Goal: Complete application form

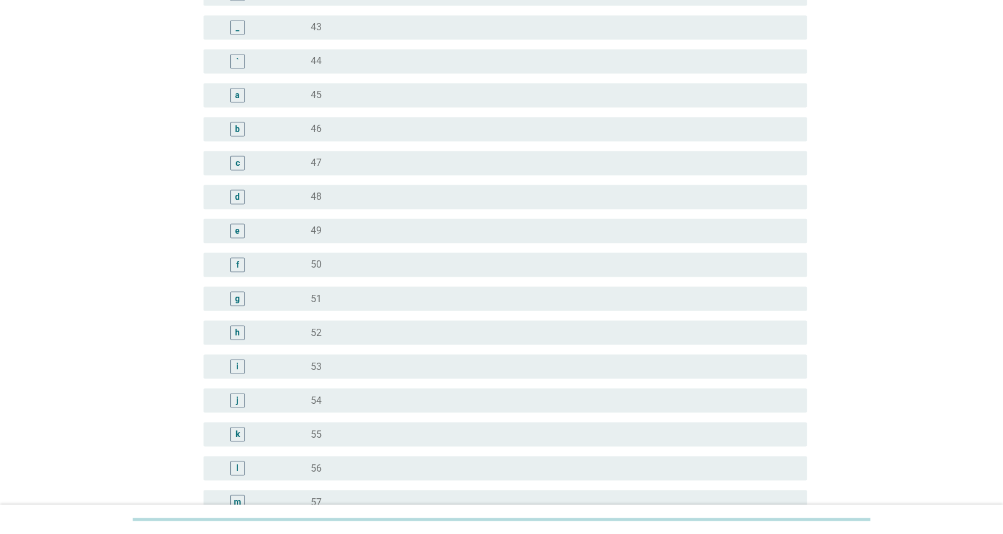
scroll to position [848, 0]
click at [332, 164] on div "radio_button_unchecked 38" at bounding box center [549, 160] width 477 height 12
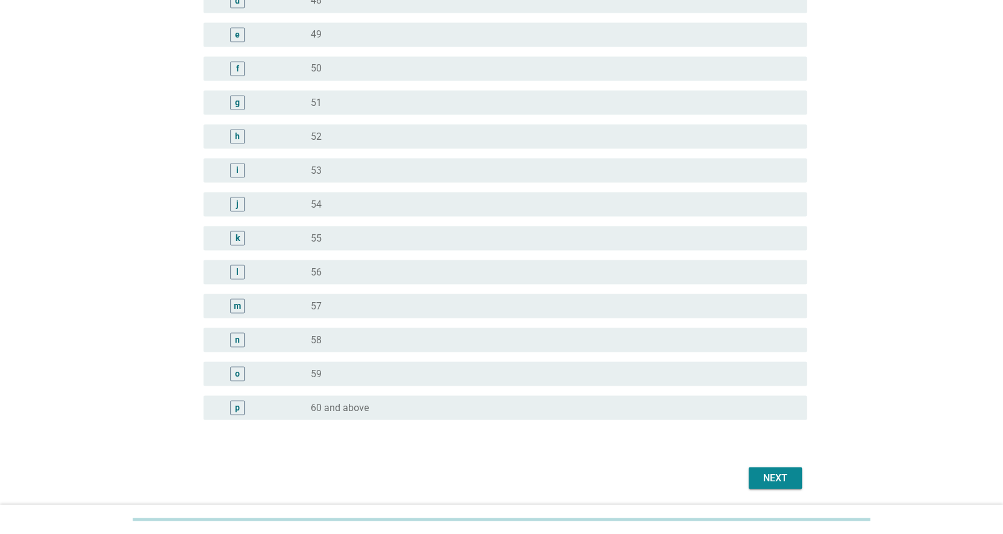
scroll to position [1386, 0]
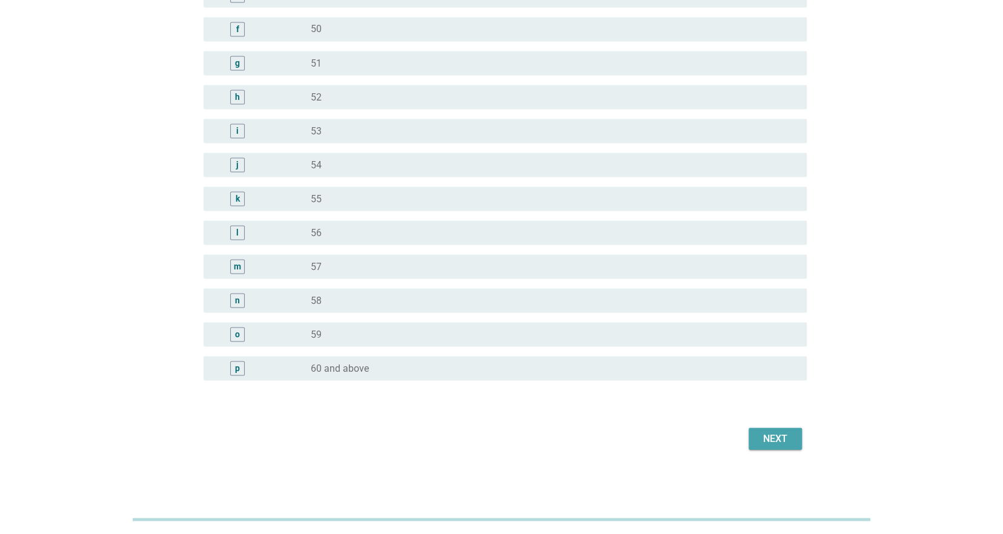
click at [766, 435] on div "Next" at bounding box center [775, 438] width 34 height 15
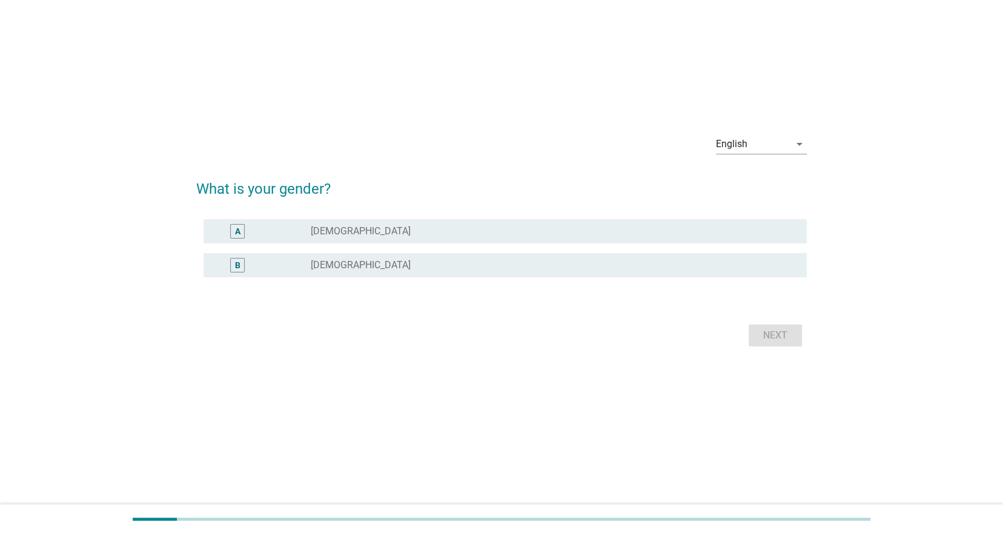
scroll to position [0, 0]
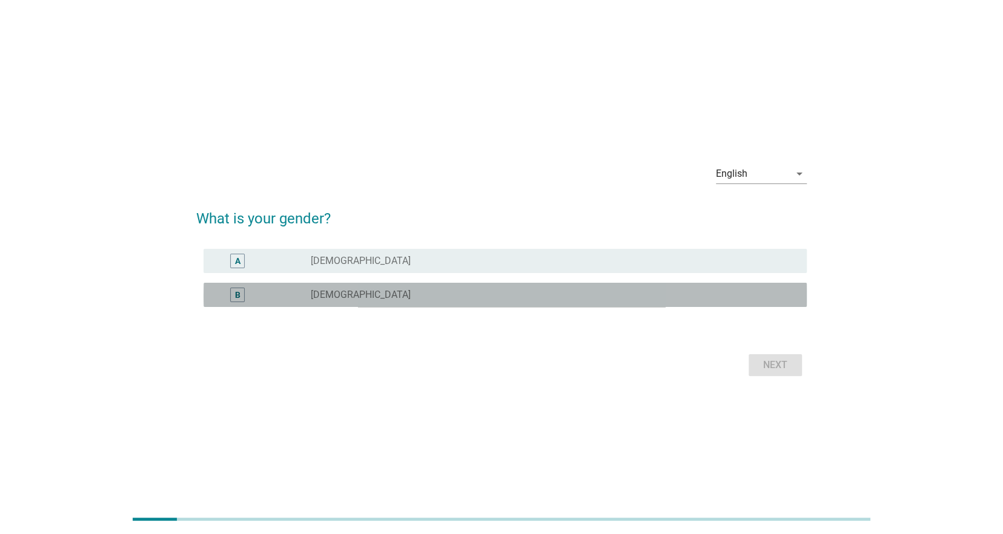
click at [346, 289] on div "radio_button_unchecked [DEMOGRAPHIC_DATA]" at bounding box center [549, 295] width 477 height 12
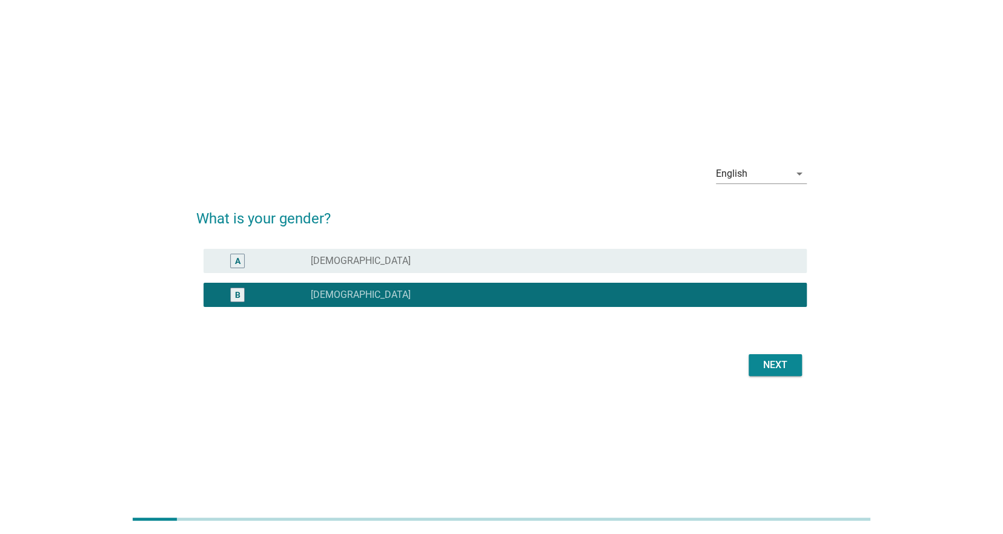
click at [779, 371] on div "Next" at bounding box center [775, 365] width 34 height 15
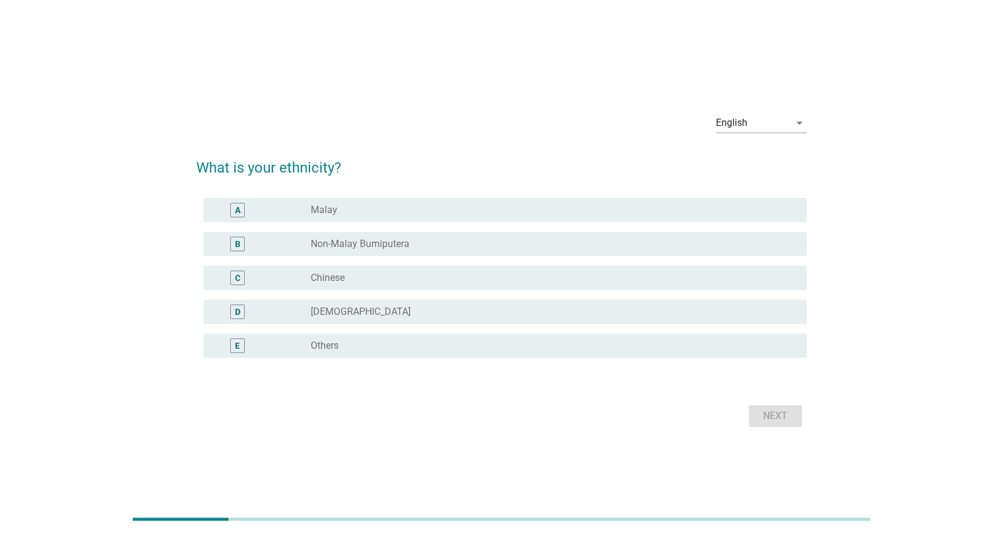
click at [351, 278] on div "radio_button_unchecked Chinese" at bounding box center [549, 278] width 477 height 12
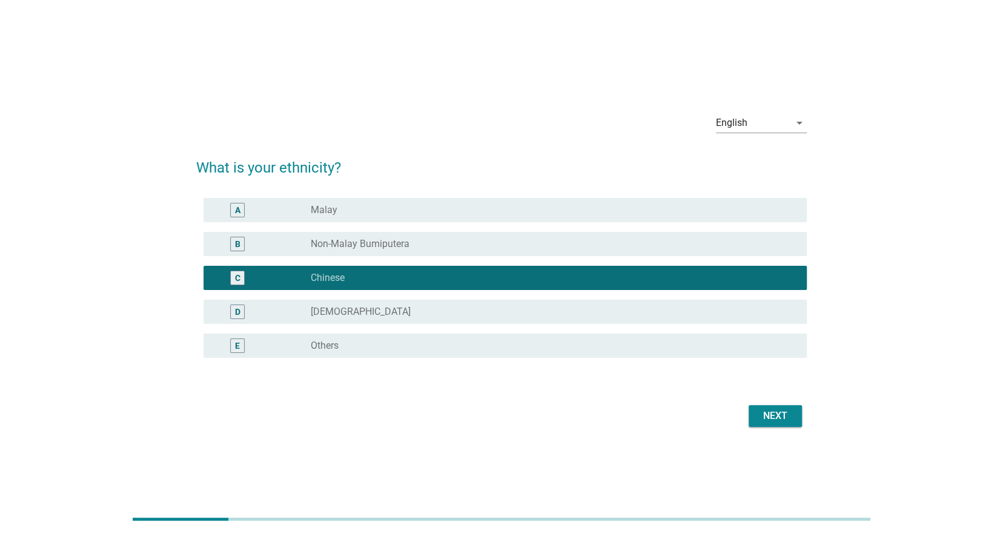
click at [772, 406] on button "Next" at bounding box center [774, 416] width 53 height 22
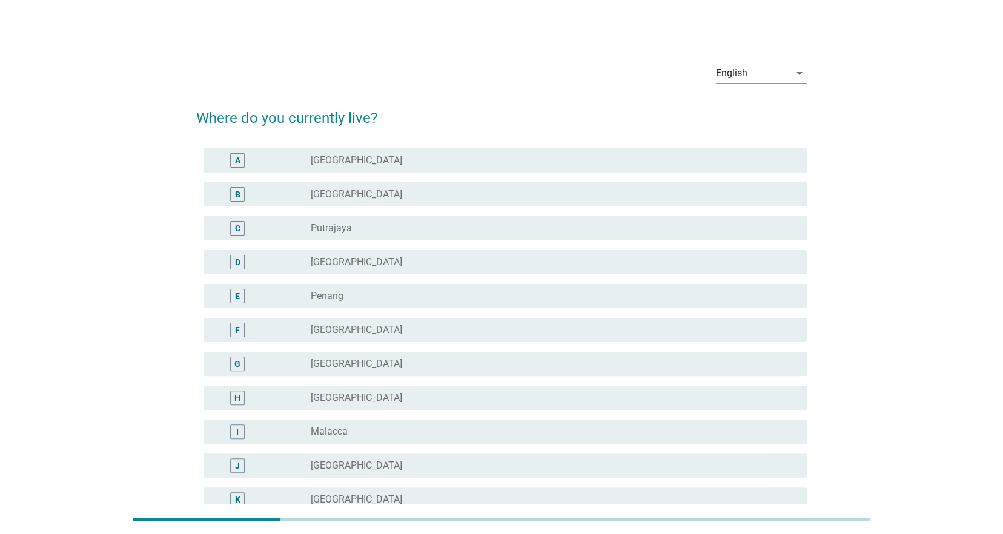
click at [381, 156] on div "radio_button_unchecked [GEOGRAPHIC_DATA]" at bounding box center [549, 160] width 477 height 12
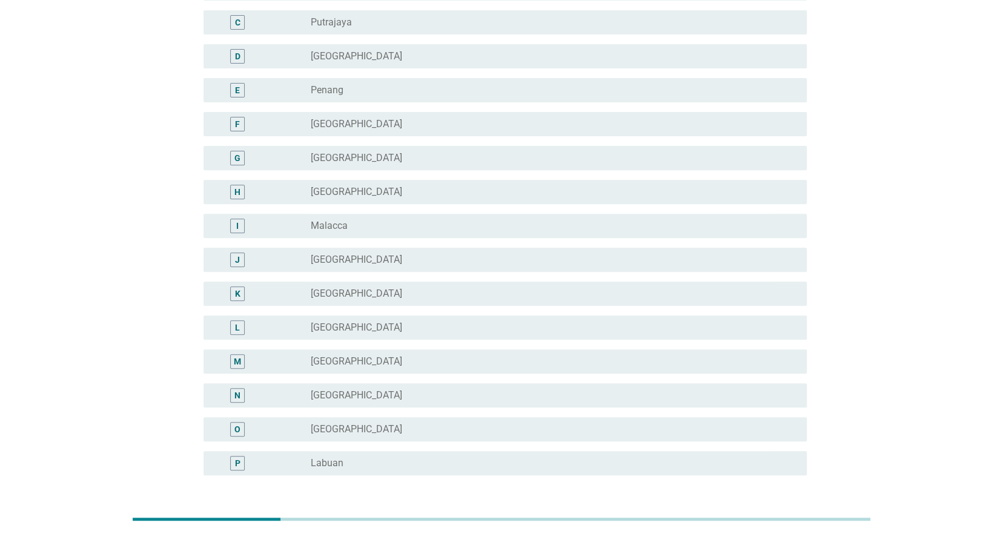
scroll to position [302, 0]
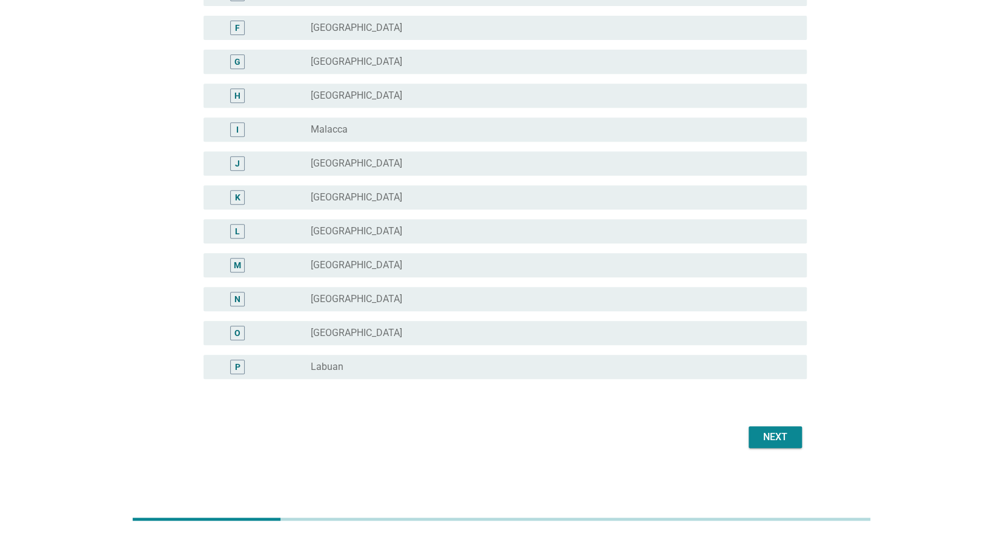
click at [754, 429] on button "Next" at bounding box center [774, 437] width 53 height 22
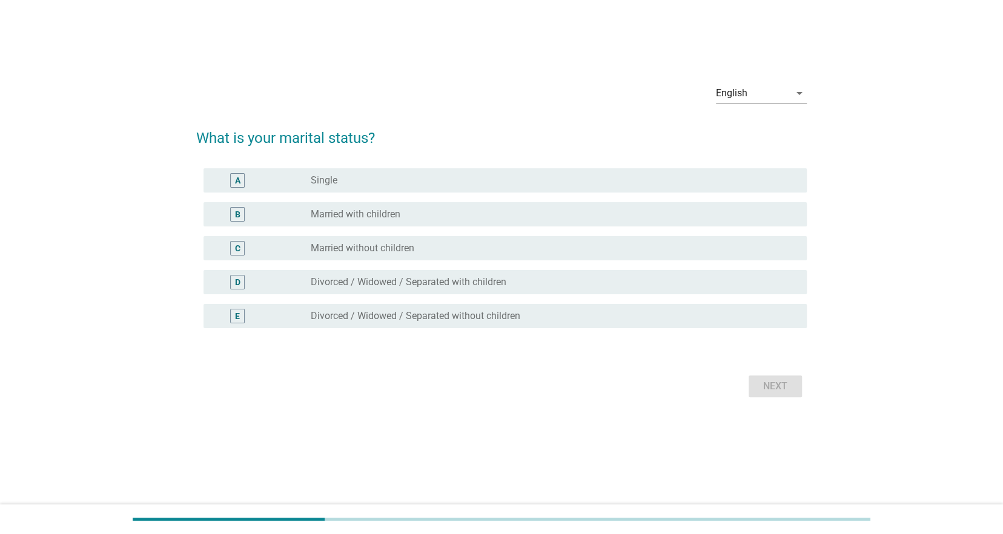
scroll to position [0, 0]
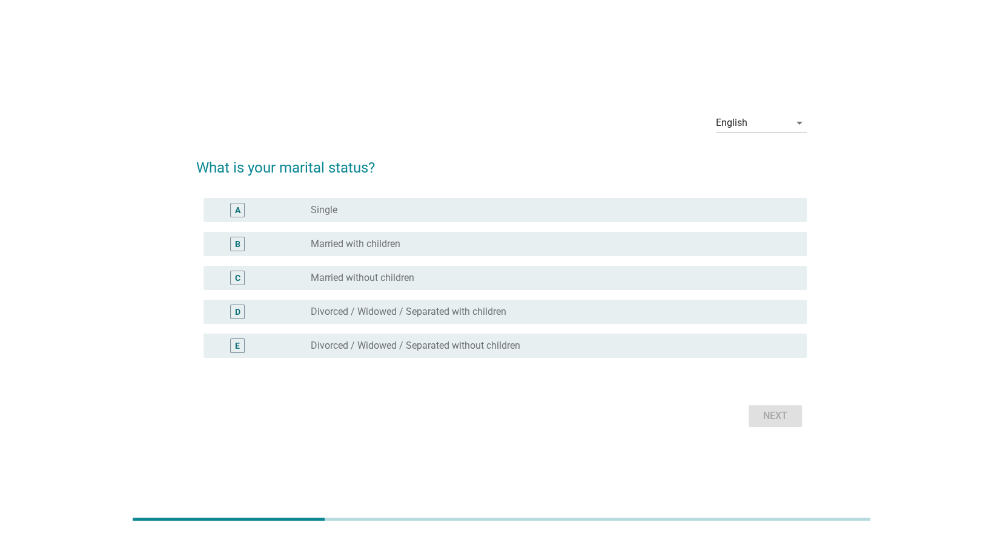
click at [410, 249] on div "radio_button_unchecked Married with children" at bounding box center [549, 244] width 477 height 12
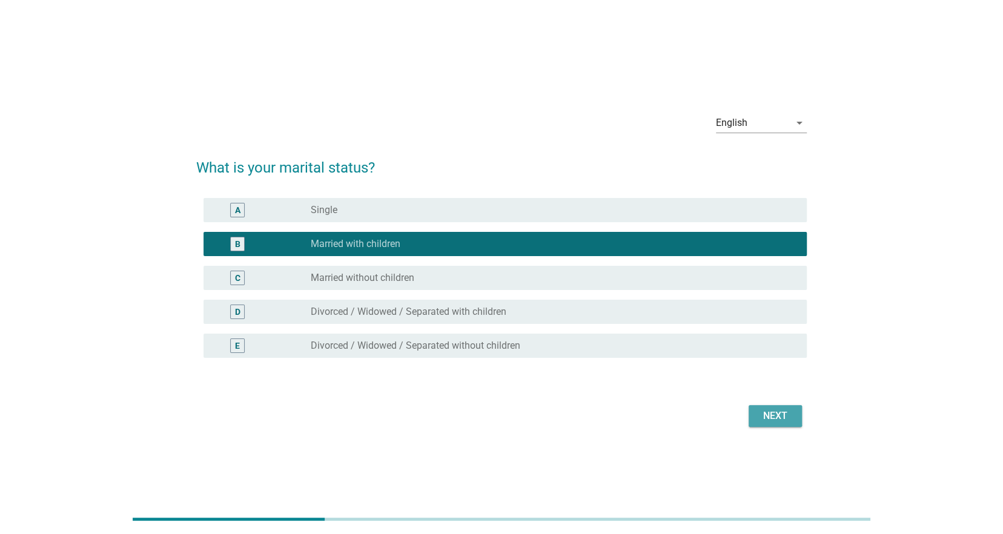
click at [758, 415] on div "Next" at bounding box center [775, 416] width 34 height 15
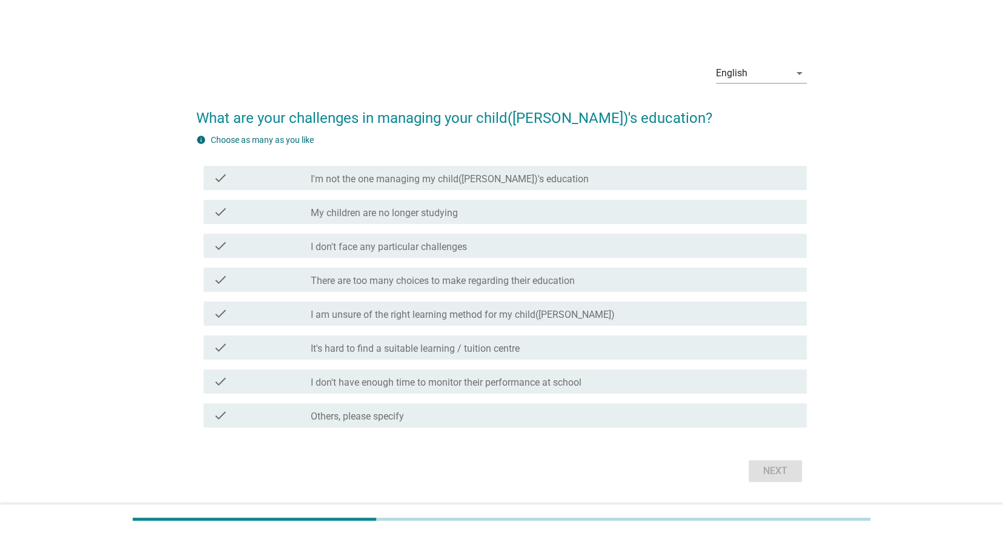
click at [456, 417] on div "check_box_outline_blank Others, please specify" at bounding box center [554, 415] width 486 height 15
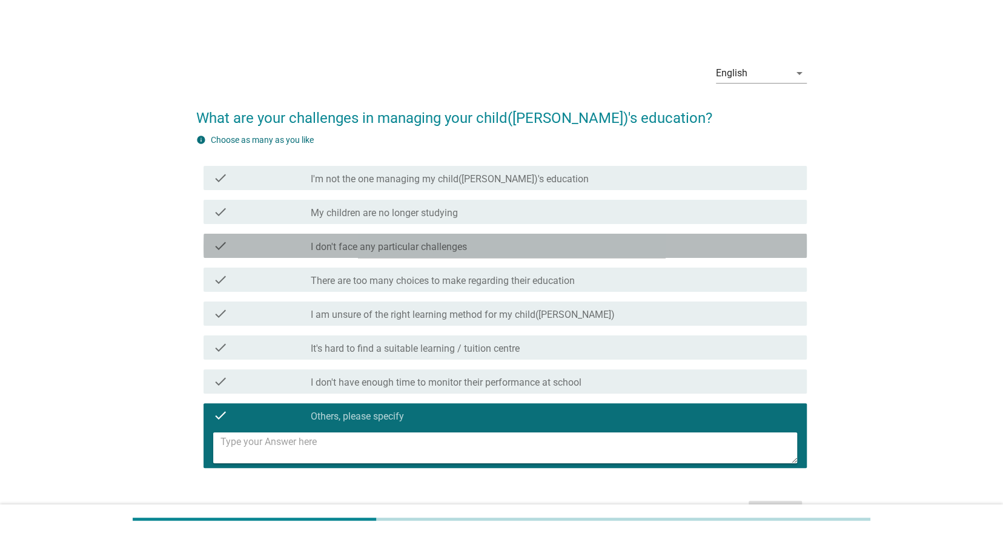
click at [483, 250] on div "check_box_outline_blank I don't face any particular challenges" at bounding box center [554, 246] width 486 height 15
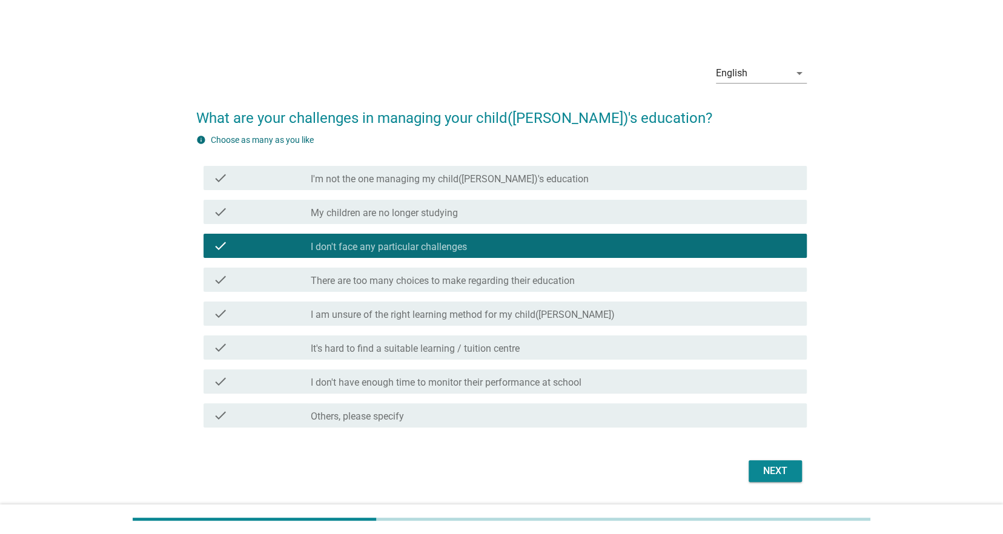
click at [779, 472] on div "Next" at bounding box center [775, 471] width 34 height 15
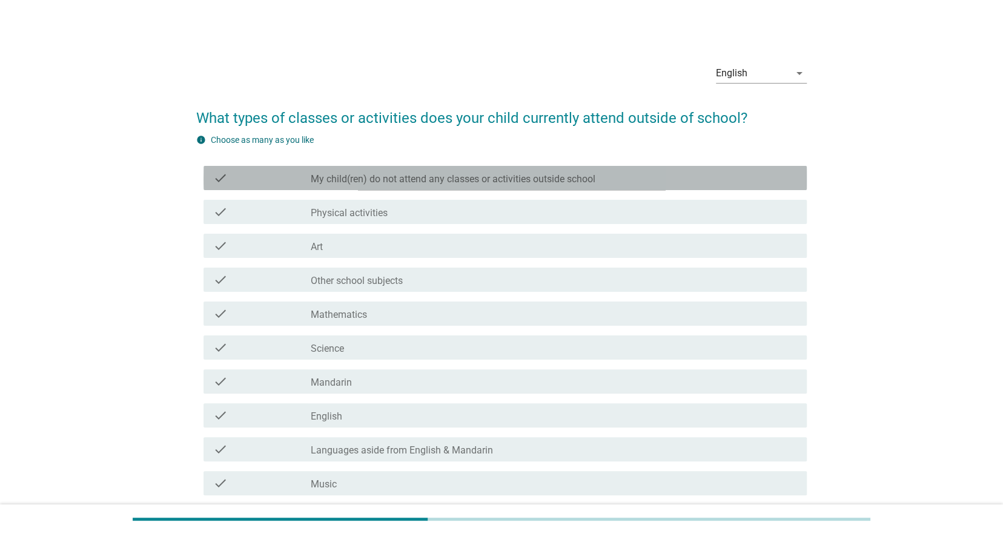
click at [468, 179] on label "My child(ren) do not attend any classes or activities outside school" at bounding box center [453, 179] width 285 height 12
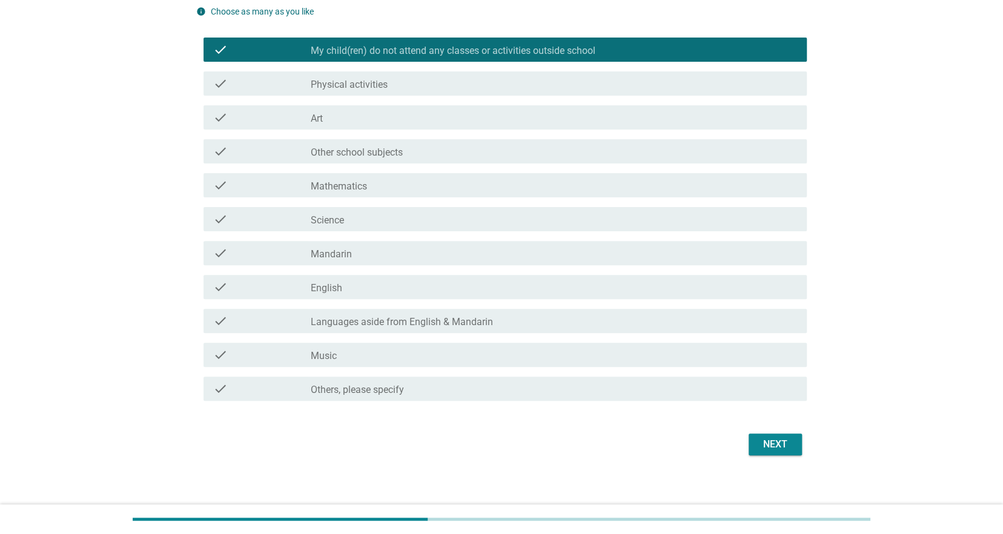
scroll to position [136, 0]
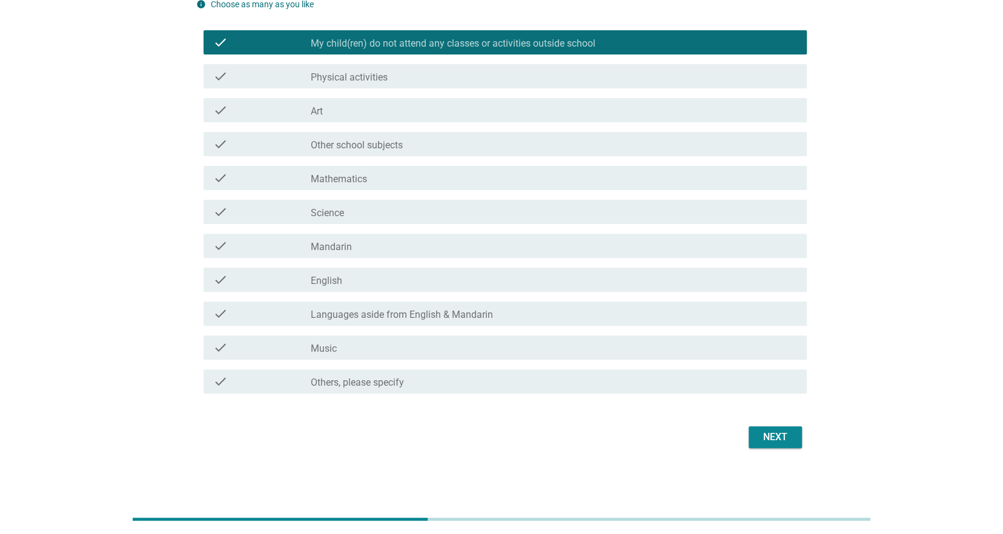
click at [773, 432] on div "Next" at bounding box center [775, 437] width 34 height 15
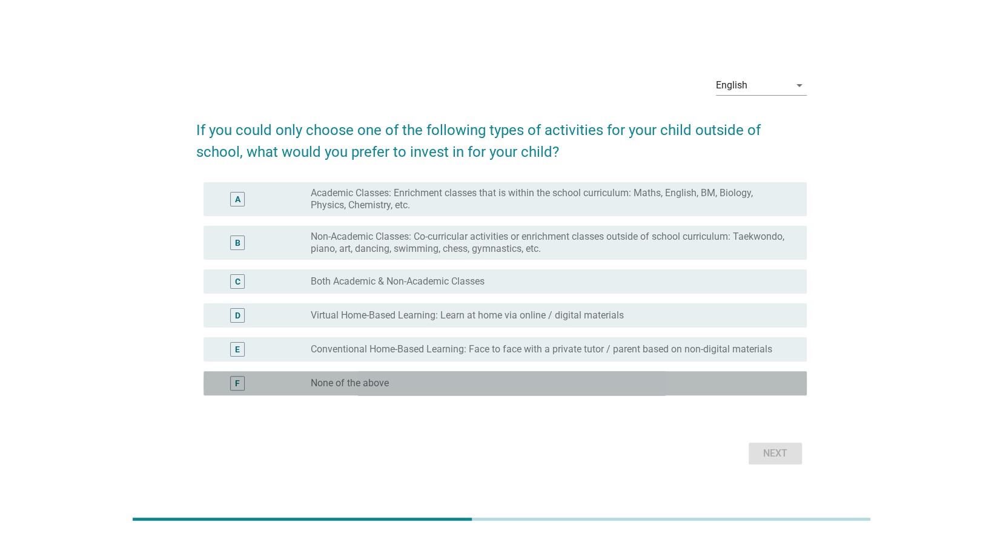
click at [402, 384] on div "radio_button_unchecked None of the above" at bounding box center [549, 383] width 477 height 12
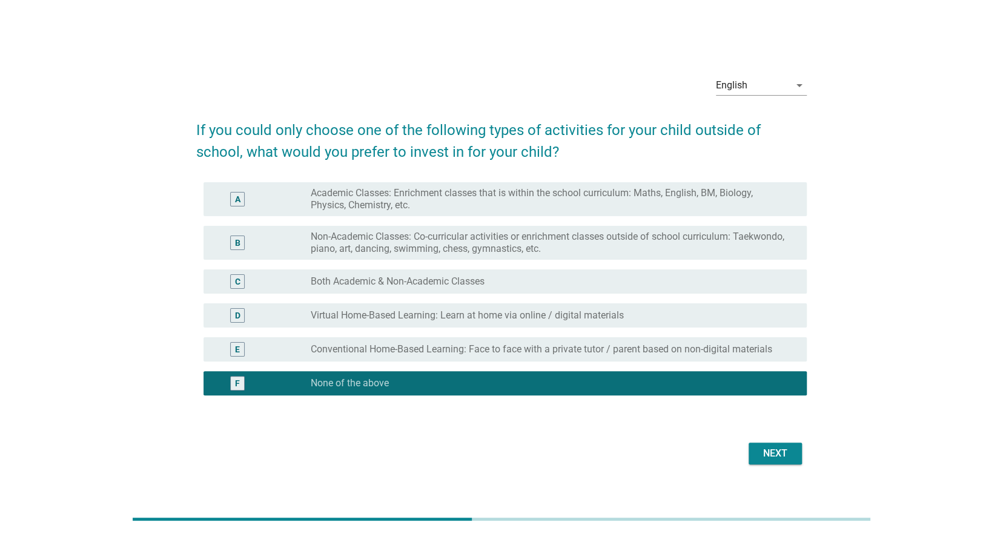
click at [505, 246] on label "Non-Academic Classes: Co-curricular activities or enrichment classes outside of…" at bounding box center [549, 243] width 477 height 24
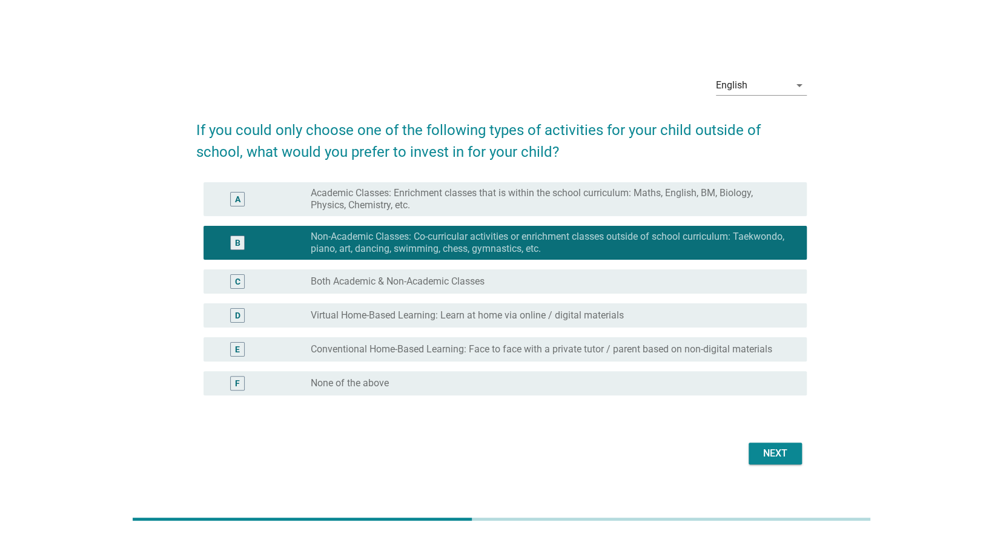
click at [782, 450] on div "Next" at bounding box center [775, 453] width 34 height 15
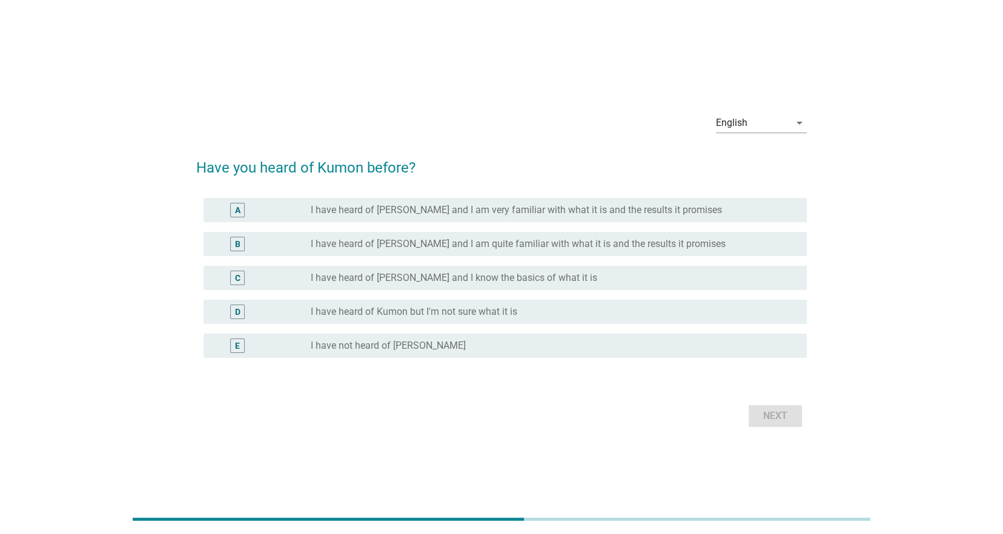
click at [468, 309] on label "I have heard of Kumon but I'm not sure what it is" at bounding box center [414, 312] width 206 height 12
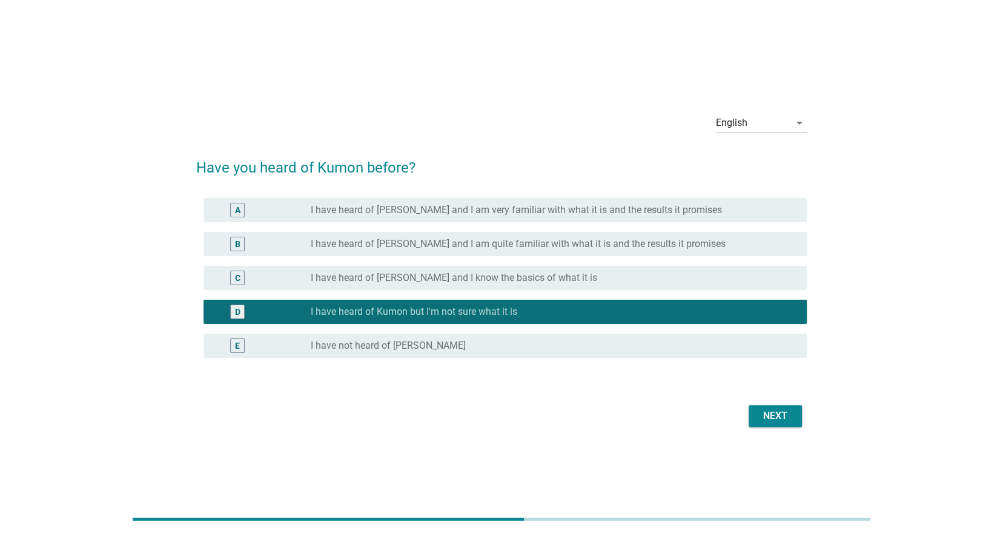
click at [770, 415] on div "Next" at bounding box center [775, 416] width 34 height 15
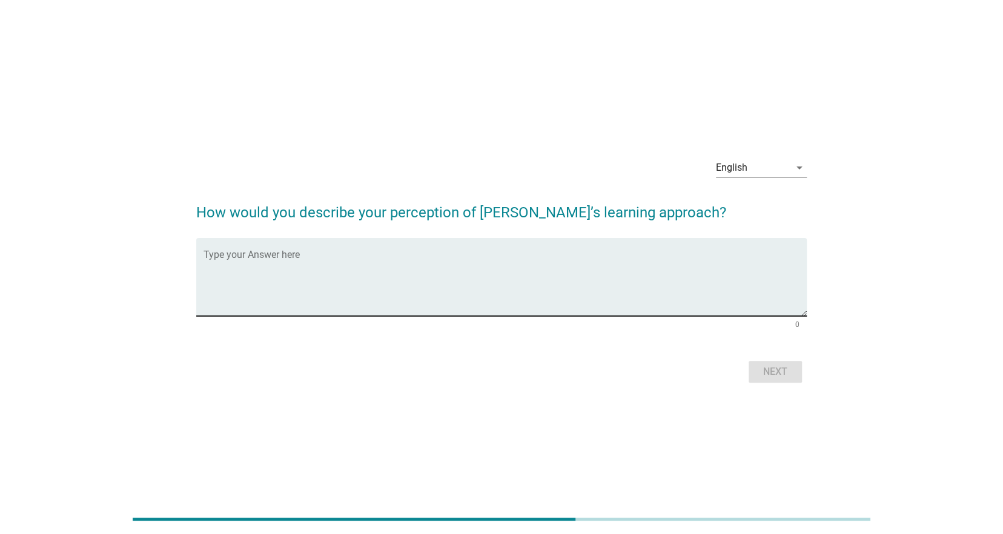
click at [345, 288] on textarea "Type your Answer here" at bounding box center [504, 284] width 603 height 64
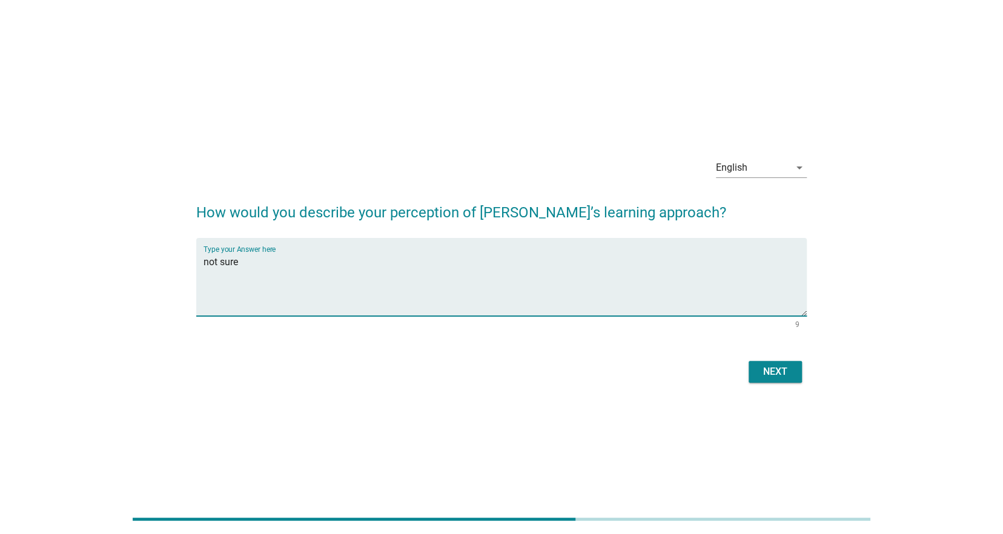
type textarea "not sure"
click at [767, 372] on div "Next" at bounding box center [775, 371] width 34 height 15
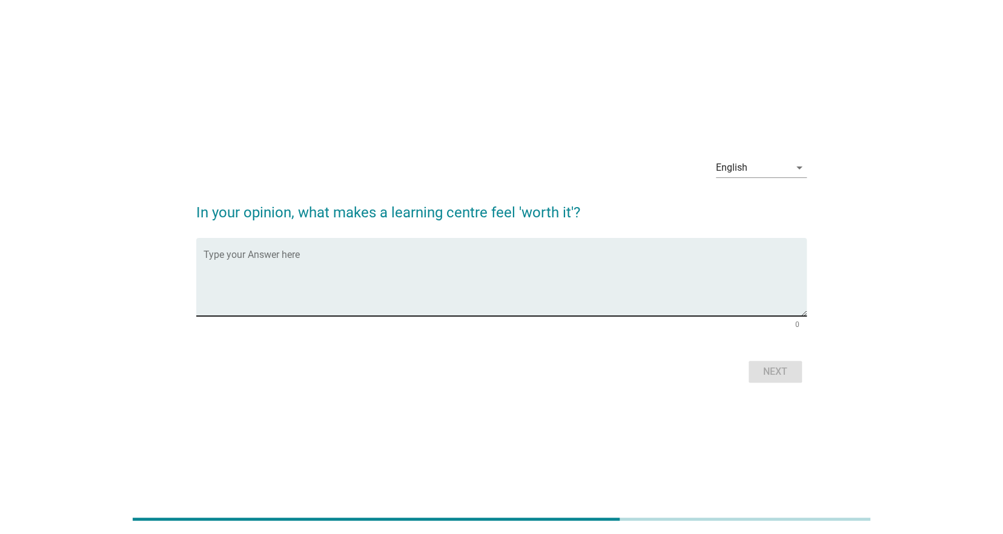
click at [439, 269] on textarea "Type your Answer here" at bounding box center [504, 284] width 603 height 64
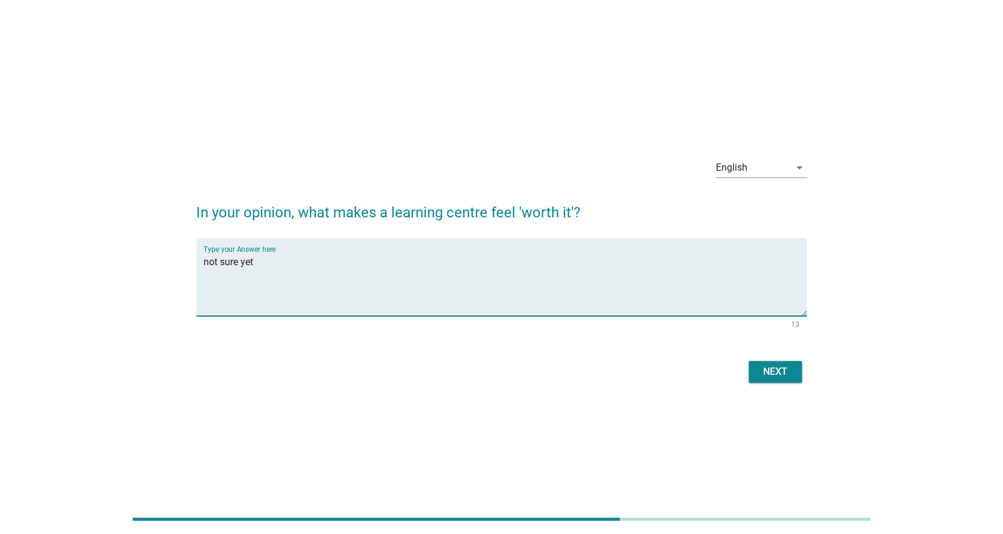
type textarea "not sure yet"
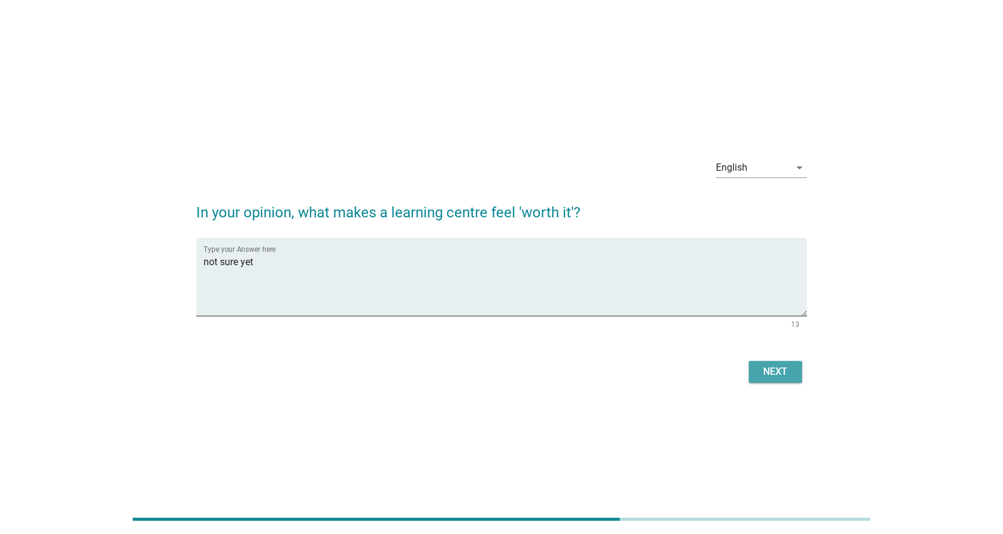
click at [777, 367] on div "Next" at bounding box center [775, 371] width 34 height 15
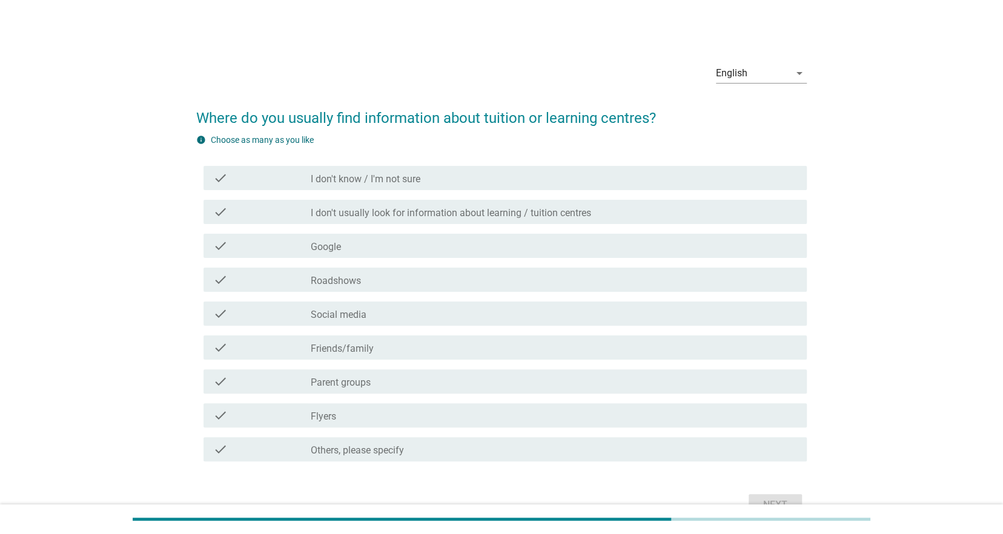
click at [389, 342] on div "check_box_outline_blank Friends/family" at bounding box center [554, 347] width 486 height 15
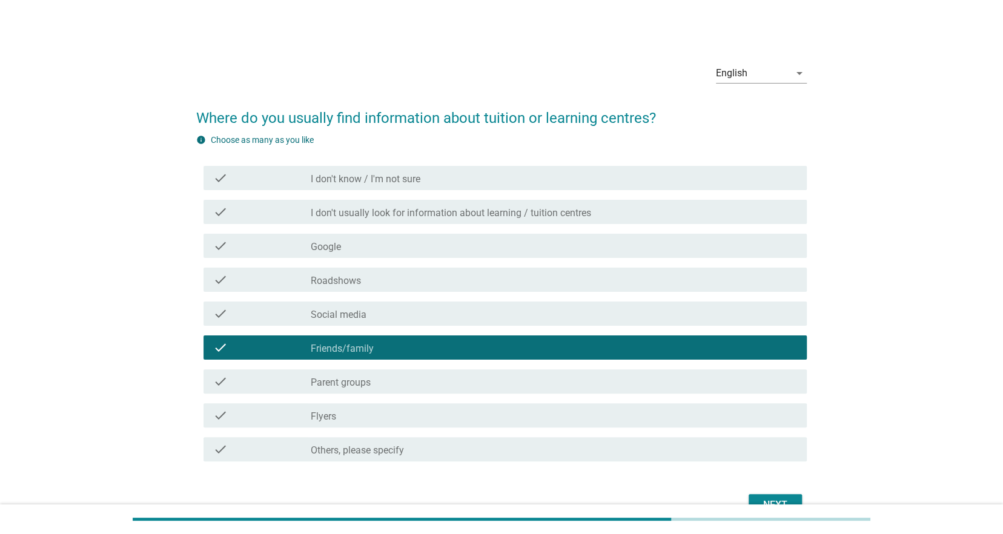
click at [771, 492] on div "Next" at bounding box center [501, 504] width 610 height 29
click at [771, 494] on button "Next" at bounding box center [774, 505] width 53 height 22
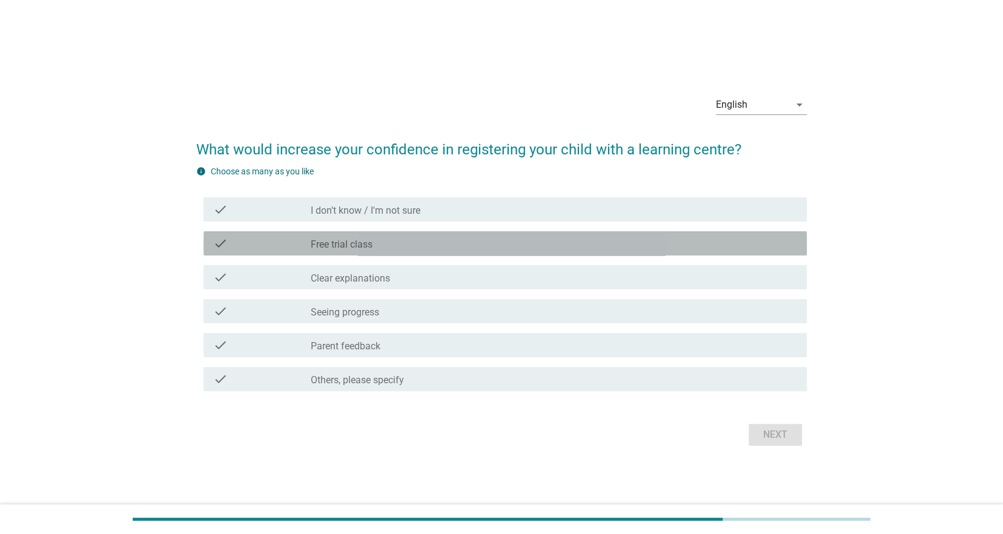
click at [410, 246] on div "check_box_outline_blank Free trial class" at bounding box center [554, 243] width 486 height 15
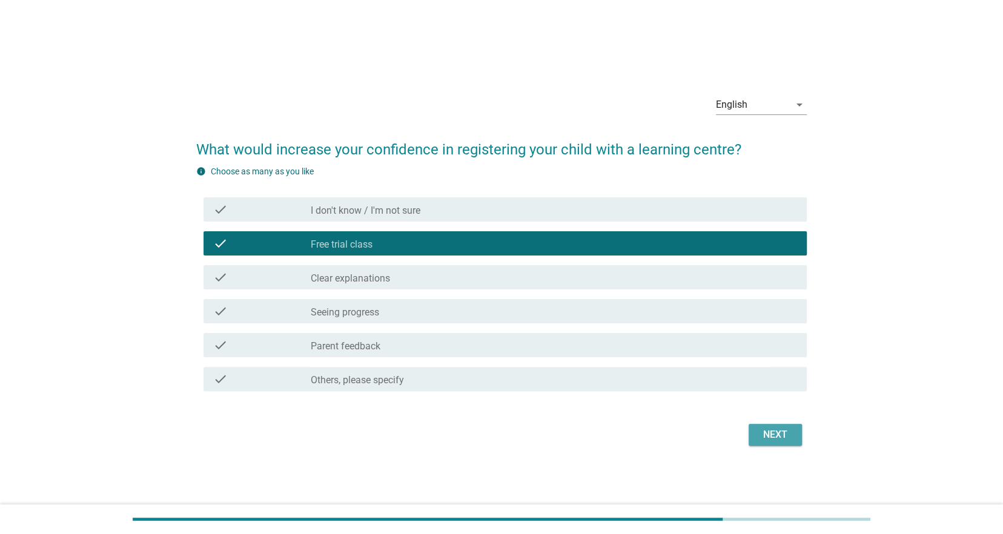
click at [775, 427] on div "Next" at bounding box center [775, 434] width 34 height 15
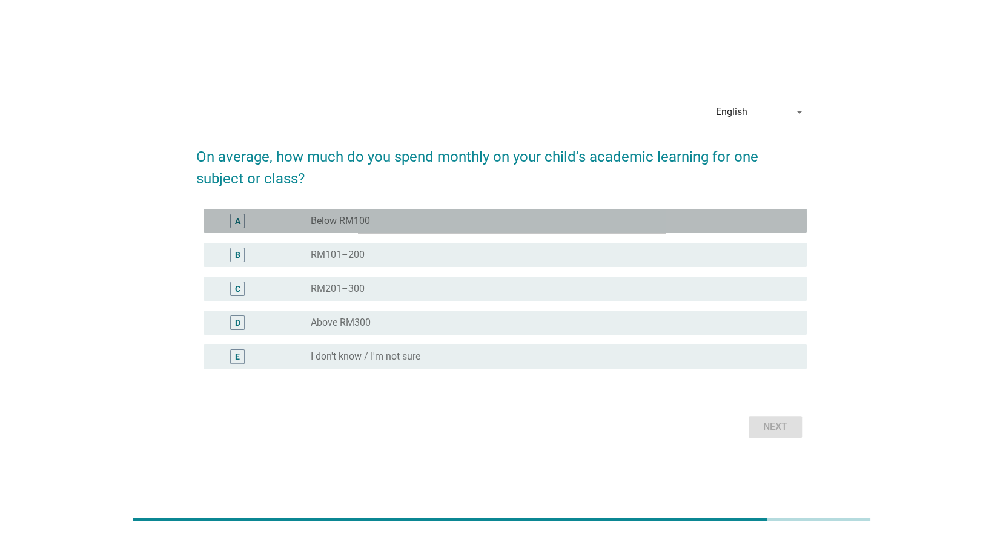
click at [371, 219] on div "radio_button_unchecked Below RM100" at bounding box center [549, 221] width 477 height 12
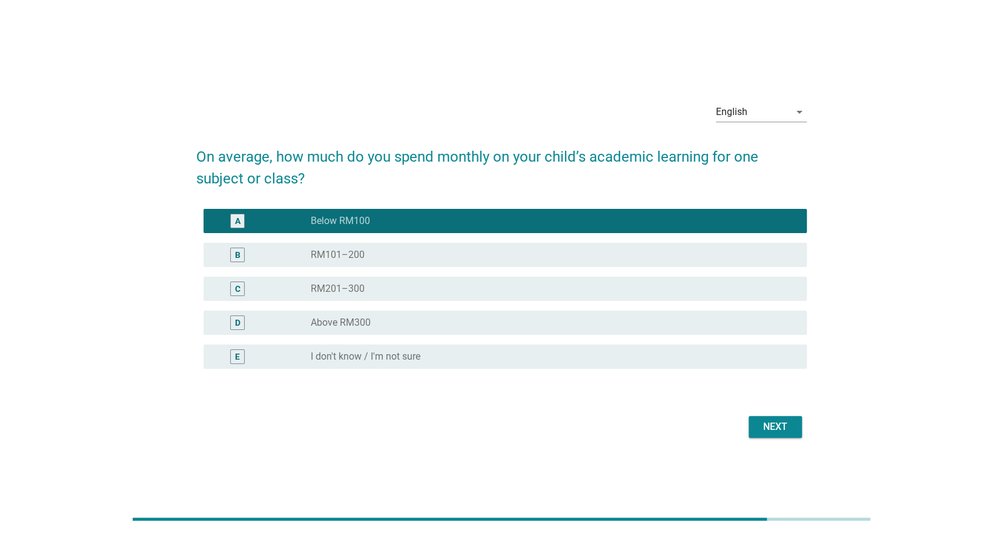
click at [763, 430] on div "Next" at bounding box center [775, 427] width 34 height 15
